Goal: Information Seeking & Learning: Check status

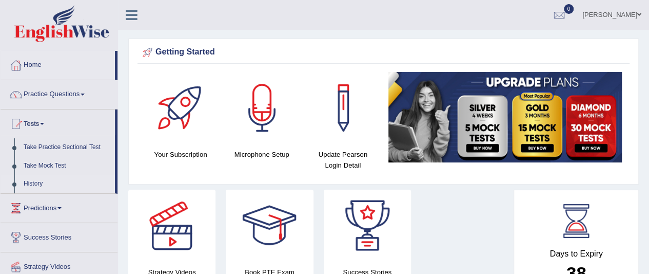
click at [30, 188] on link "History" at bounding box center [67, 184] width 96 height 18
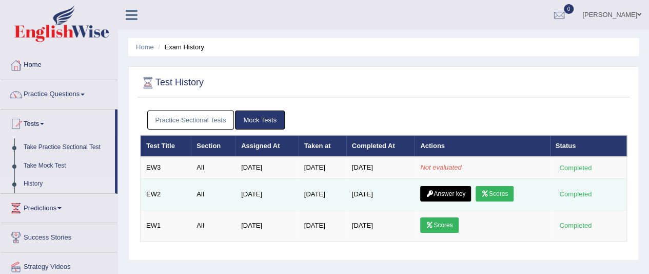
click at [499, 182] on td "Answer key Scores" at bounding box center [482, 193] width 135 height 31
click at [499, 187] on link "Scores" at bounding box center [495, 193] width 38 height 15
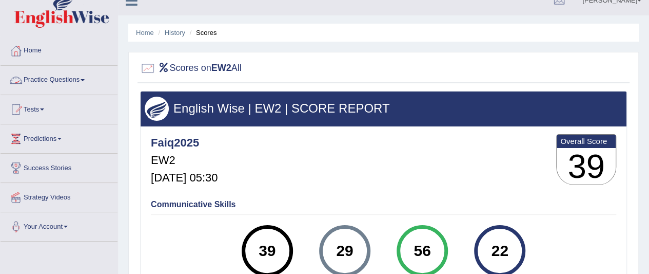
scroll to position [13, 0]
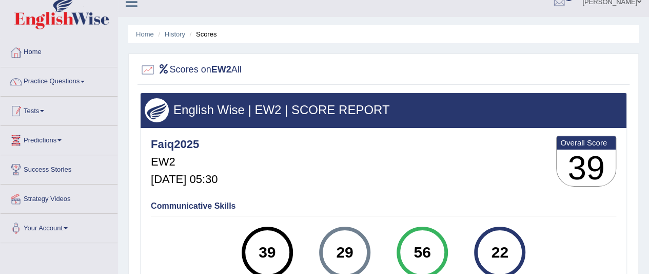
click at [46, 121] on link "Tests" at bounding box center [59, 109] width 117 height 26
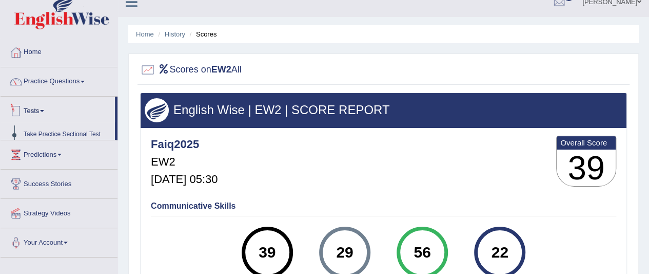
click at [46, 121] on link "Tests" at bounding box center [58, 109] width 114 height 26
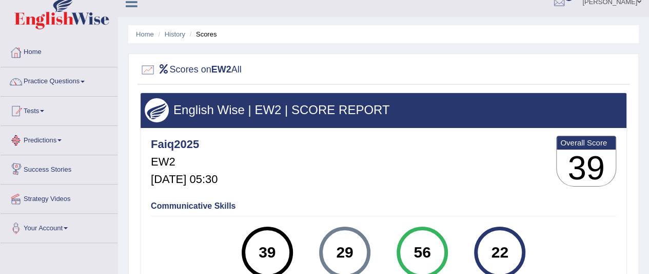
click at [40, 110] on link "Tests" at bounding box center [59, 109] width 117 height 26
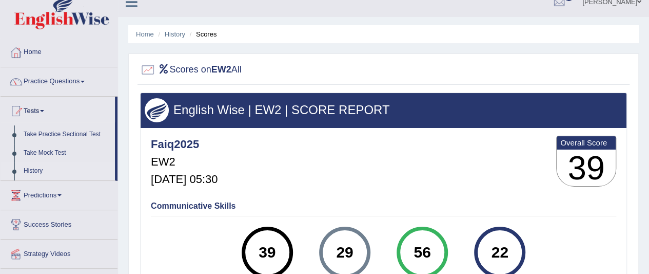
click at [49, 170] on link "History" at bounding box center [67, 171] width 96 height 18
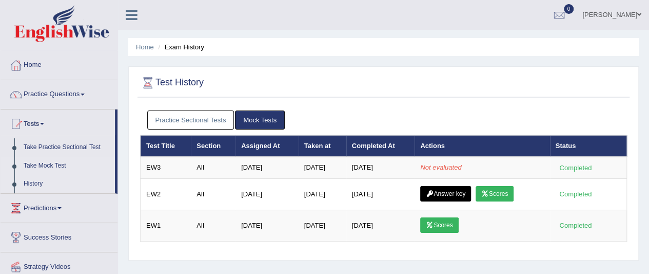
click at [48, 160] on link "Take Mock Test" at bounding box center [67, 166] width 96 height 18
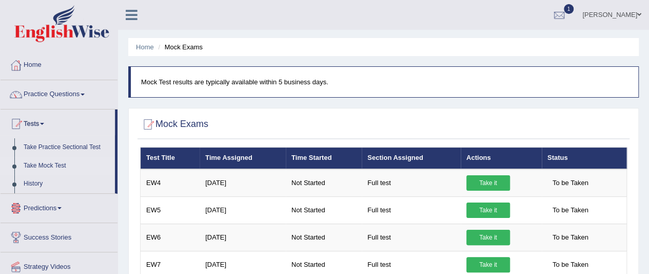
click at [31, 175] on link "History" at bounding box center [67, 184] width 96 height 18
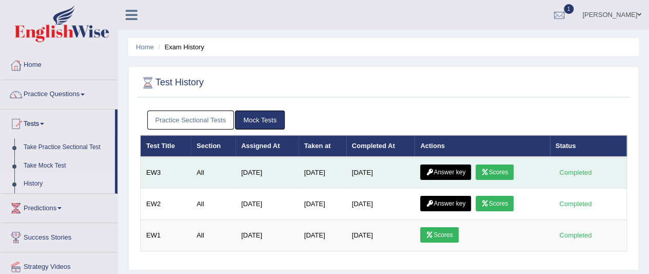
click at [496, 168] on link "Scores" at bounding box center [495, 171] width 38 height 15
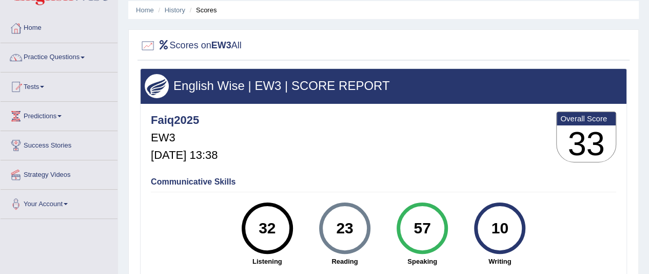
scroll to position [37, 0]
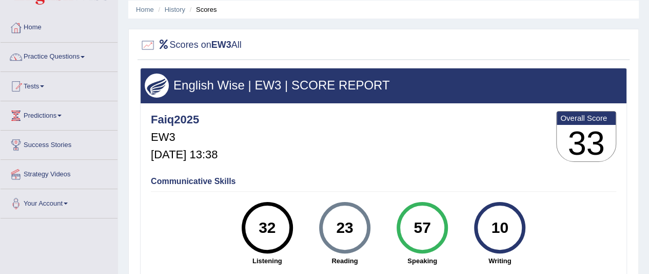
click at [57, 91] on link "Tests" at bounding box center [59, 85] width 117 height 26
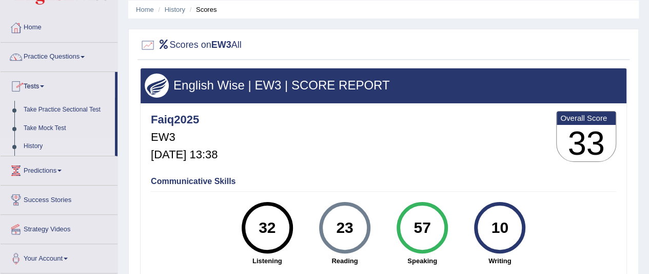
click at [49, 150] on link "History" at bounding box center [67, 146] width 96 height 18
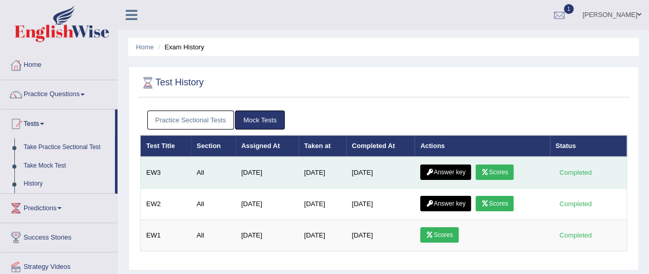
click at [449, 173] on link "Answer key" at bounding box center [445, 171] width 51 height 15
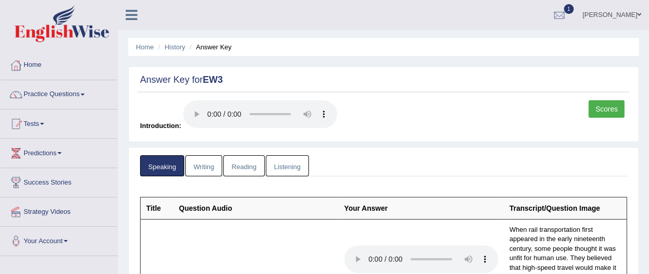
click at [212, 172] on link "Writing" at bounding box center [203, 165] width 37 height 21
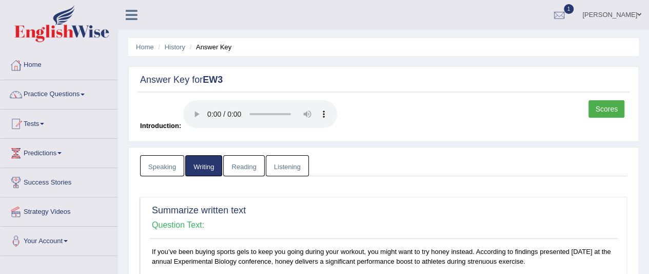
click at [245, 173] on link "Reading" at bounding box center [243, 165] width 41 height 21
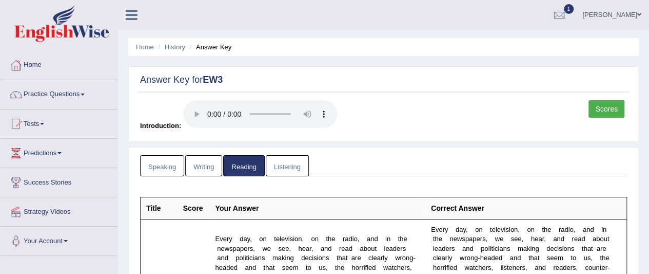
click at [280, 169] on link "Listening" at bounding box center [287, 165] width 43 height 21
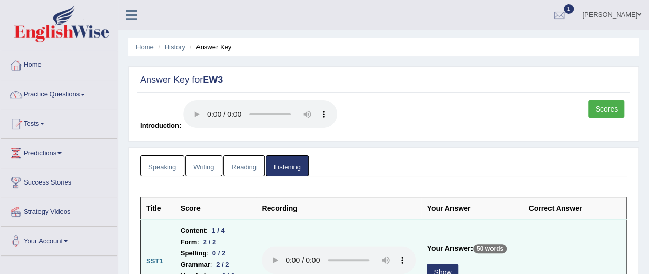
click at [588, 236] on td at bounding box center [575, 261] width 104 height 85
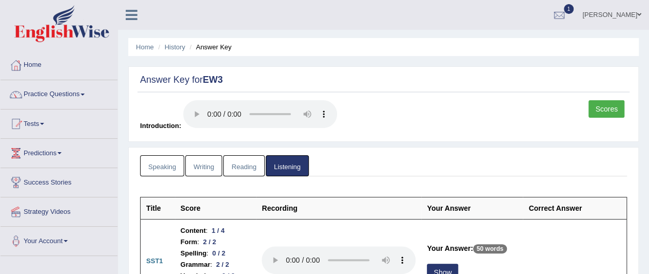
click at [60, 123] on link "Tests" at bounding box center [59, 122] width 117 height 26
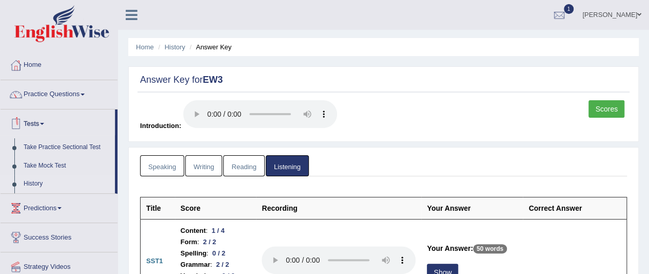
click at [55, 187] on link "History" at bounding box center [67, 184] width 96 height 18
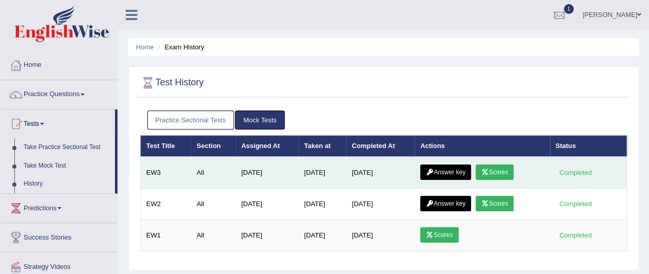
click at [512, 170] on link "Scores" at bounding box center [495, 171] width 38 height 15
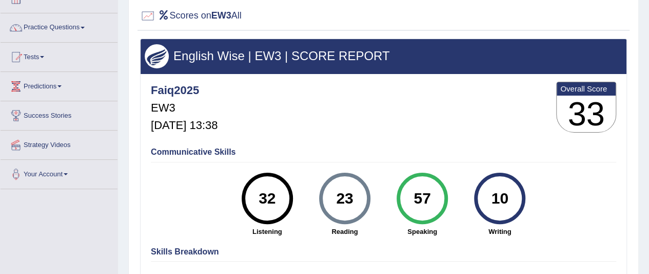
scroll to position [68, 0]
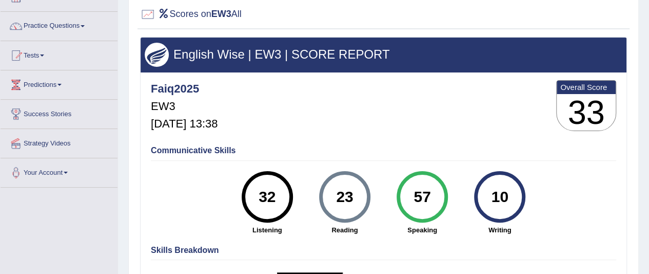
click at [52, 62] on link "Tests" at bounding box center [59, 54] width 117 height 26
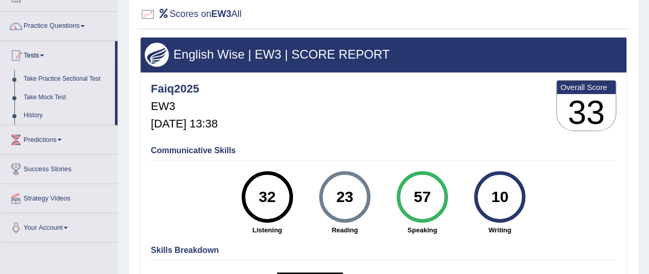
click at [44, 54] on span at bounding box center [42, 55] width 4 height 2
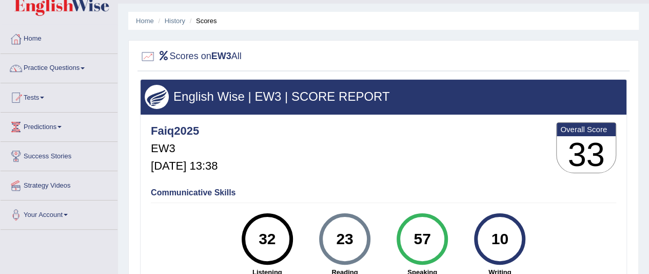
scroll to position [27, 0]
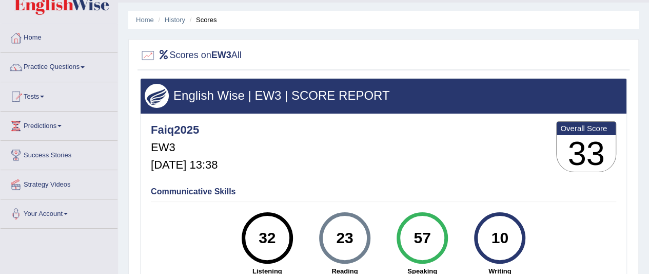
click at [85, 67] on span at bounding box center [83, 67] width 4 height 2
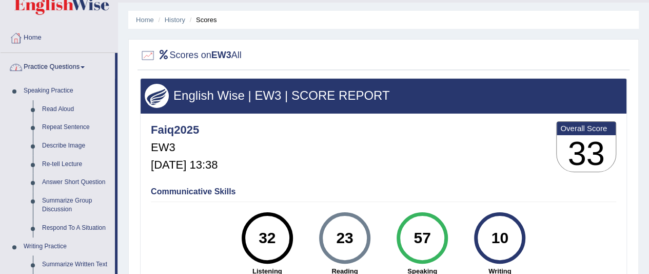
click at [85, 67] on span at bounding box center [83, 67] width 4 height 2
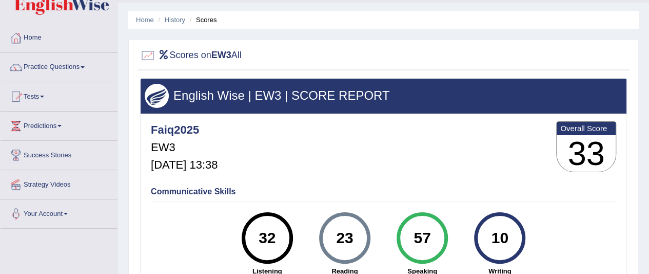
click at [62, 125] on span at bounding box center [59, 126] width 4 height 2
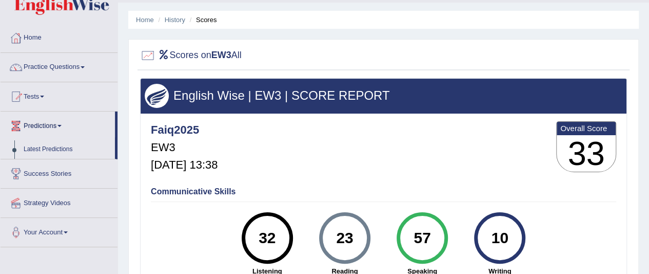
click at [44, 96] on span at bounding box center [42, 96] width 4 height 2
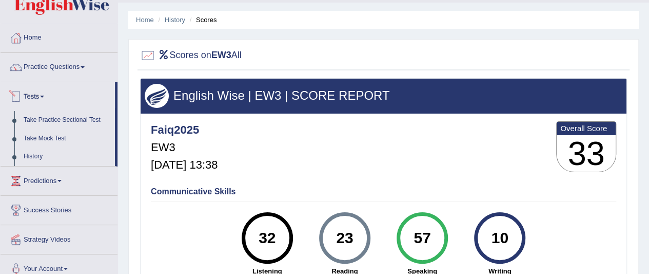
click at [90, 73] on link "Practice Questions" at bounding box center [59, 66] width 117 height 26
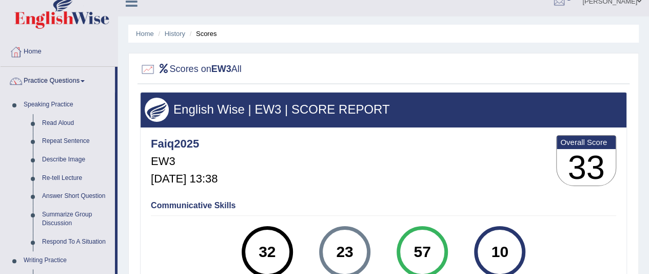
scroll to position [12, 0]
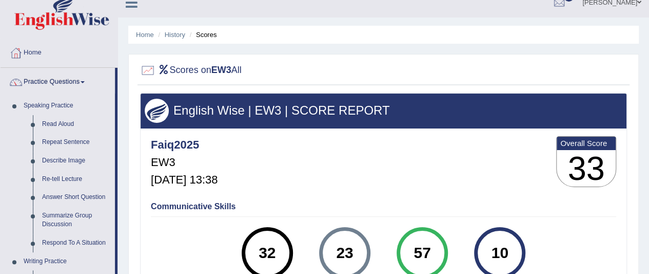
click at [85, 81] on span at bounding box center [83, 82] width 4 height 2
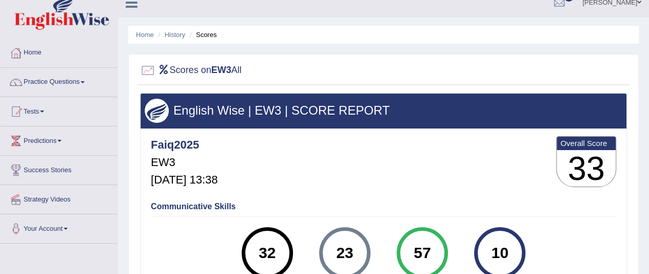
click at [45, 119] on link "Tests" at bounding box center [59, 110] width 117 height 26
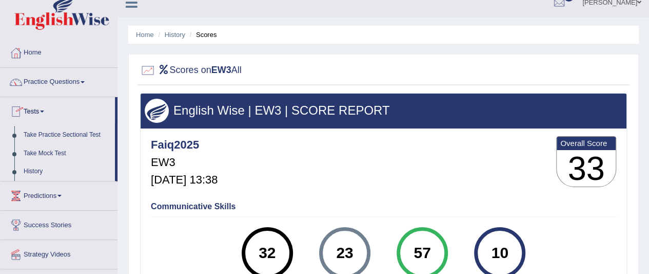
click at [55, 174] on link "History" at bounding box center [67, 171] width 96 height 18
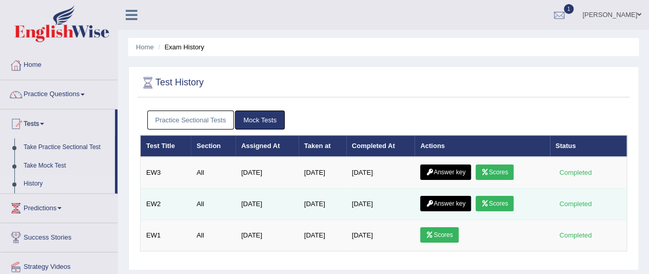
click at [500, 204] on link "Scores" at bounding box center [495, 203] width 38 height 15
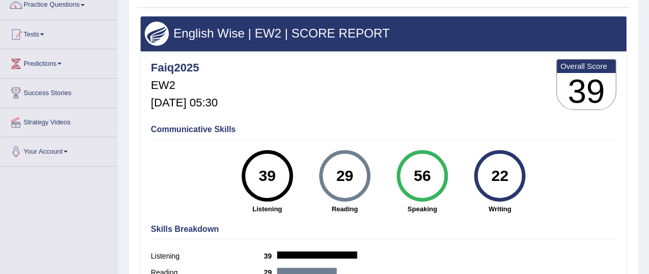
scroll to position [81, 0]
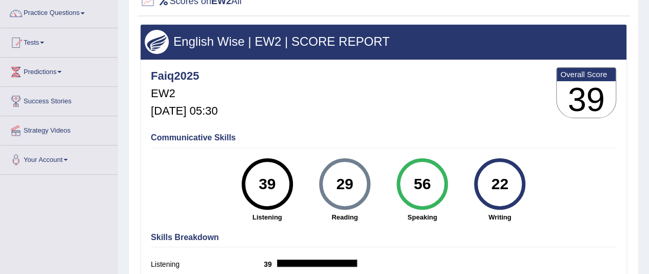
click at [63, 80] on link "Predictions" at bounding box center [59, 70] width 117 height 26
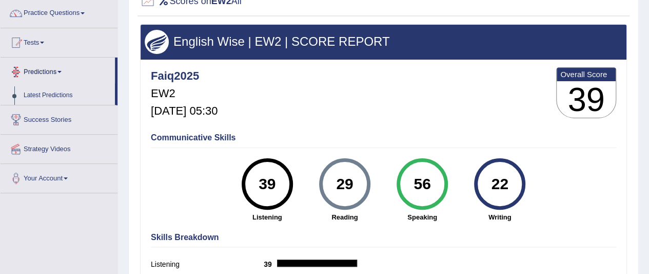
click at [48, 49] on link "Tests" at bounding box center [59, 41] width 117 height 26
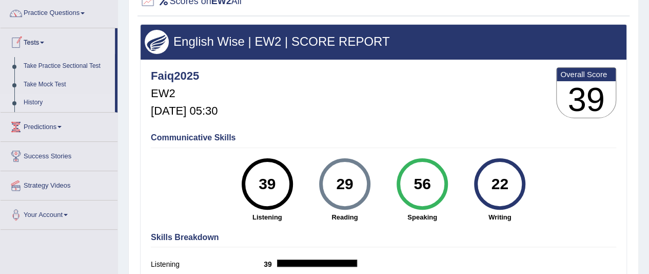
click at [50, 106] on link "History" at bounding box center [67, 102] width 96 height 18
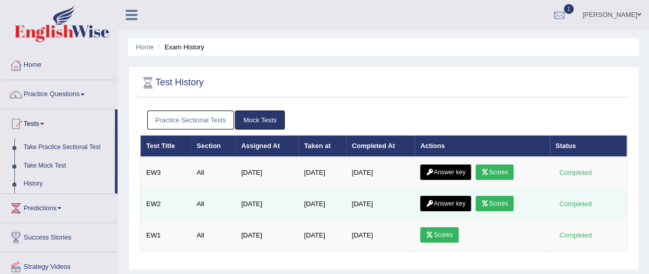
click at [446, 205] on link "Answer key" at bounding box center [445, 203] width 51 height 15
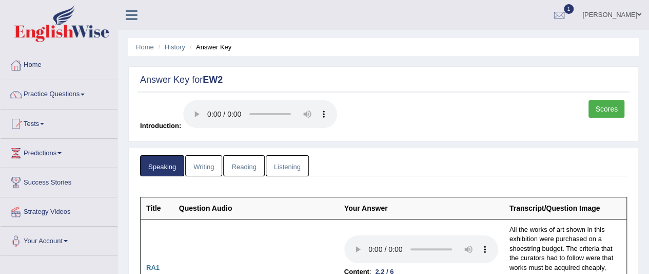
click at [204, 164] on link "Writing" at bounding box center [203, 165] width 37 height 21
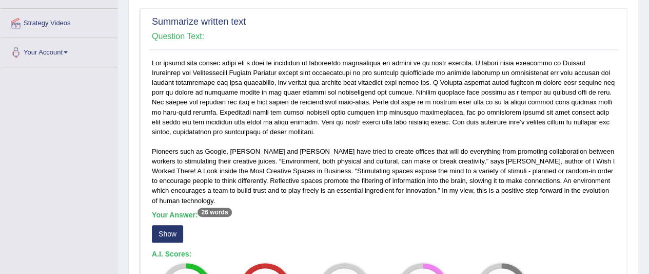
scroll to position [203, 0]
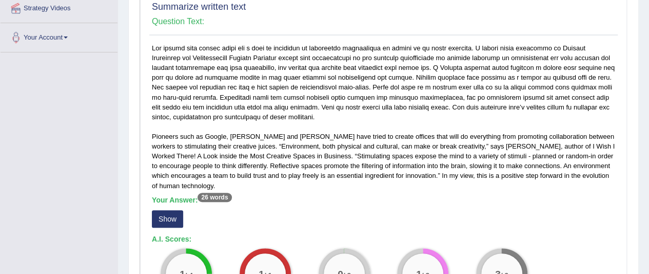
click at [169, 222] on button "Show" at bounding box center [167, 218] width 31 height 17
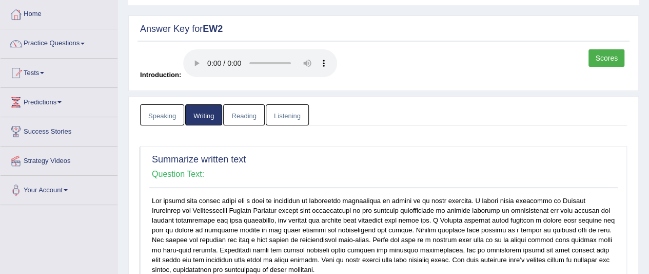
scroll to position [52, 0]
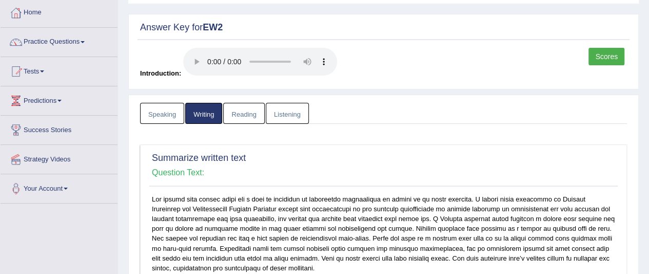
click at [250, 115] on link "Reading" at bounding box center [243, 113] width 41 height 21
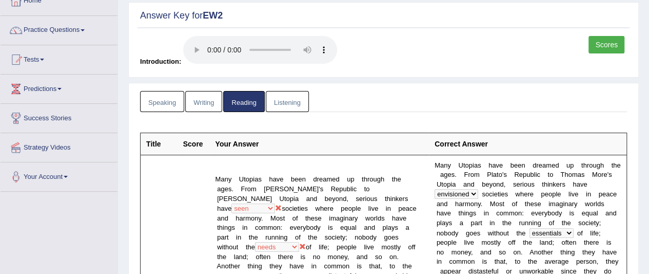
scroll to position [0, 0]
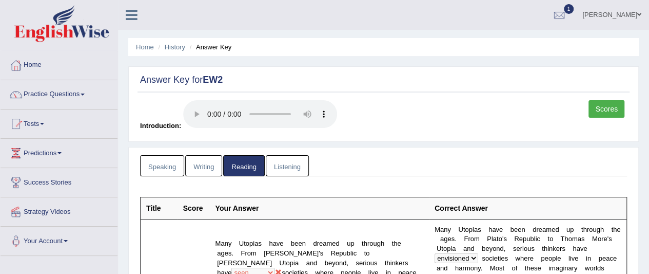
click at [281, 167] on link "Listening" at bounding box center [287, 165] width 43 height 21
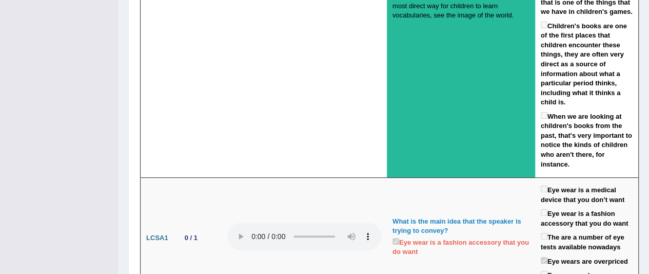
scroll to position [2066, 0]
